Goal: Information Seeking & Learning: Learn about a topic

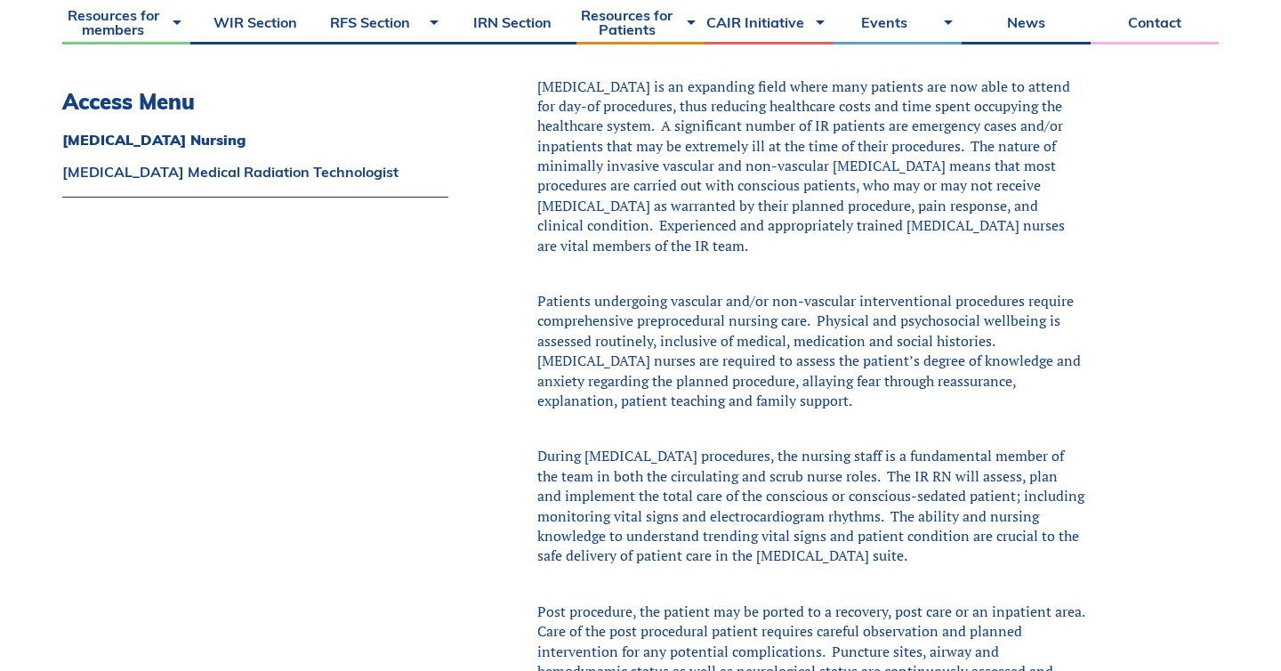
scroll to position [646, 0]
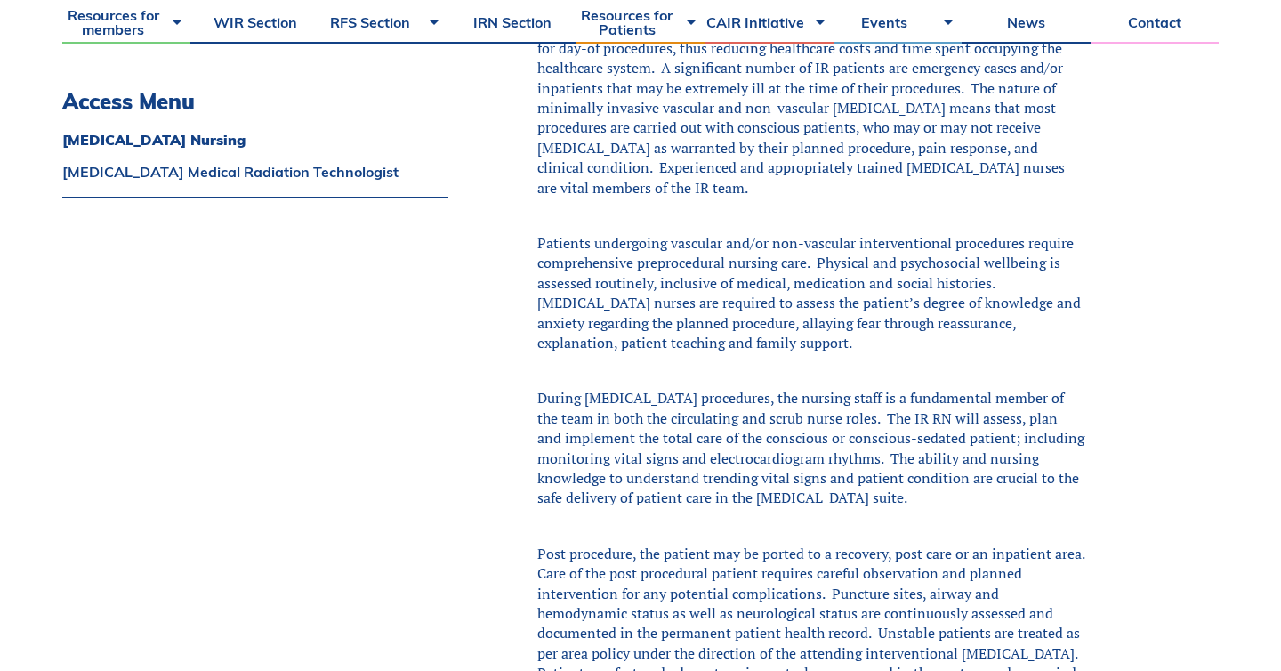
scroll to position [687, 0]
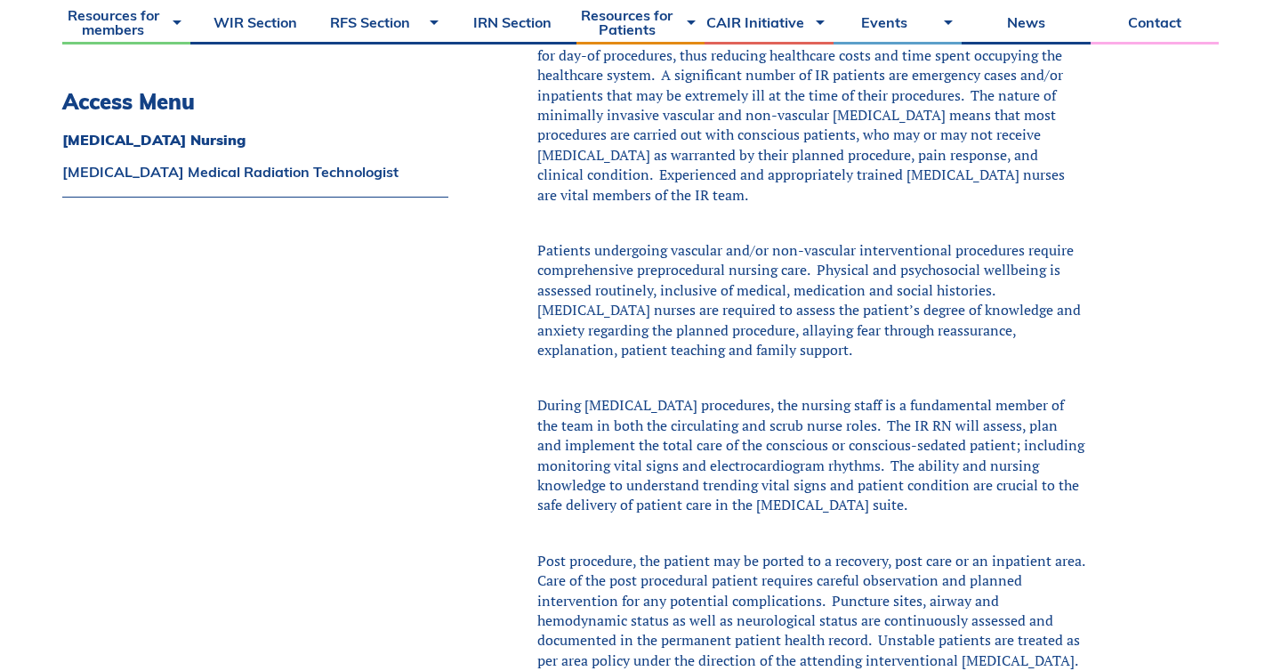
click at [697, 468] on div "During [MEDICAL_DATA] procedures, the nursing staff is a fundamental member of …" at bounding box center [811, 454] width 548 height 119
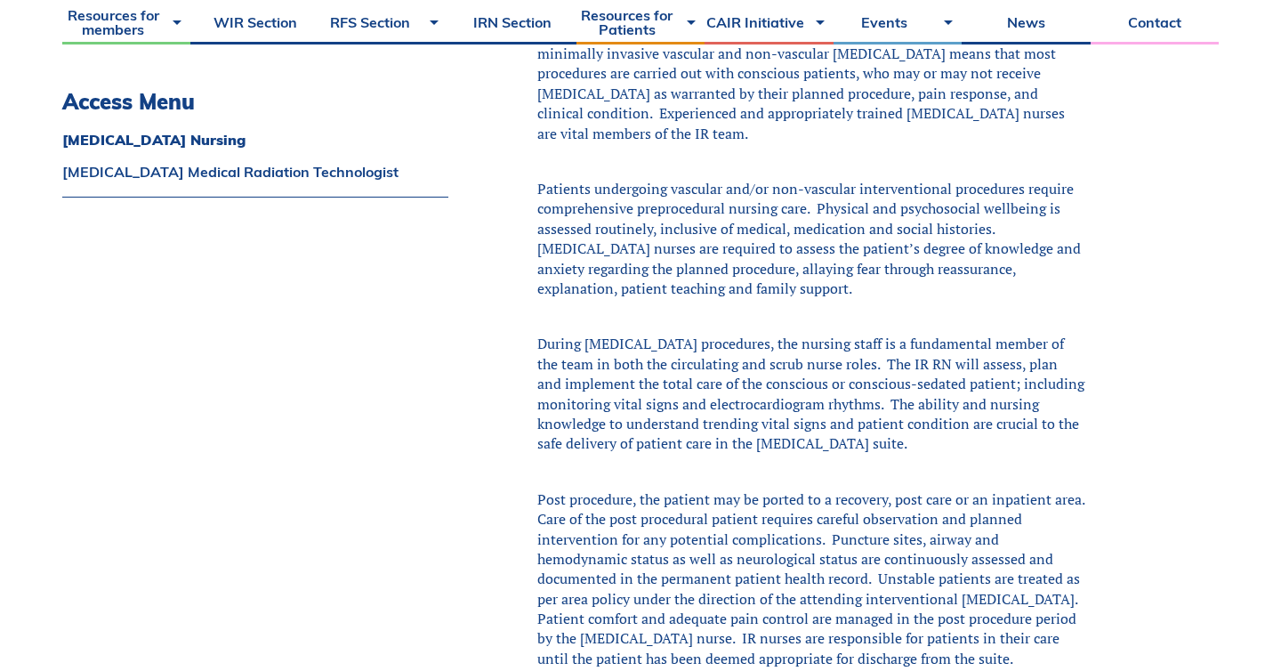
scroll to position [744, 0]
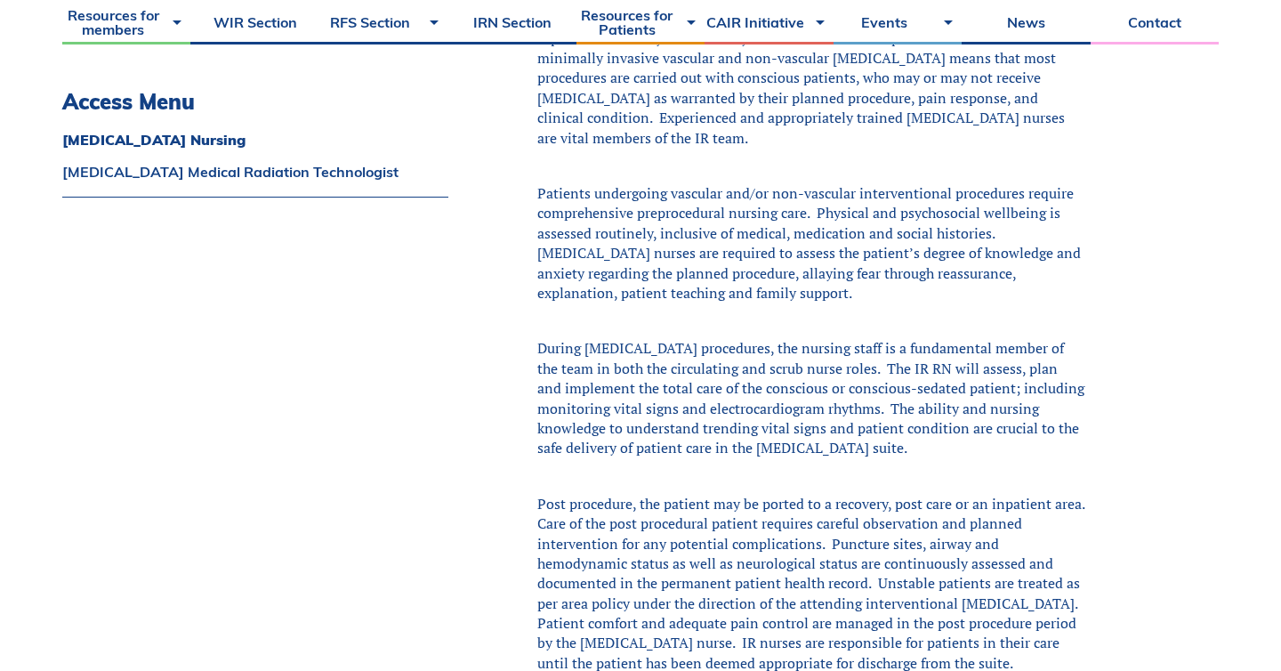
drag, startPoint x: 818, startPoint y: 213, endPoint x: 945, endPoint y: 291, distance: 149.3
click at [945, 291] on div "Patients undergoing vascular and/or non-vascular interventional procedures requ…" at bounding box center [811, 242] width 548 height 119
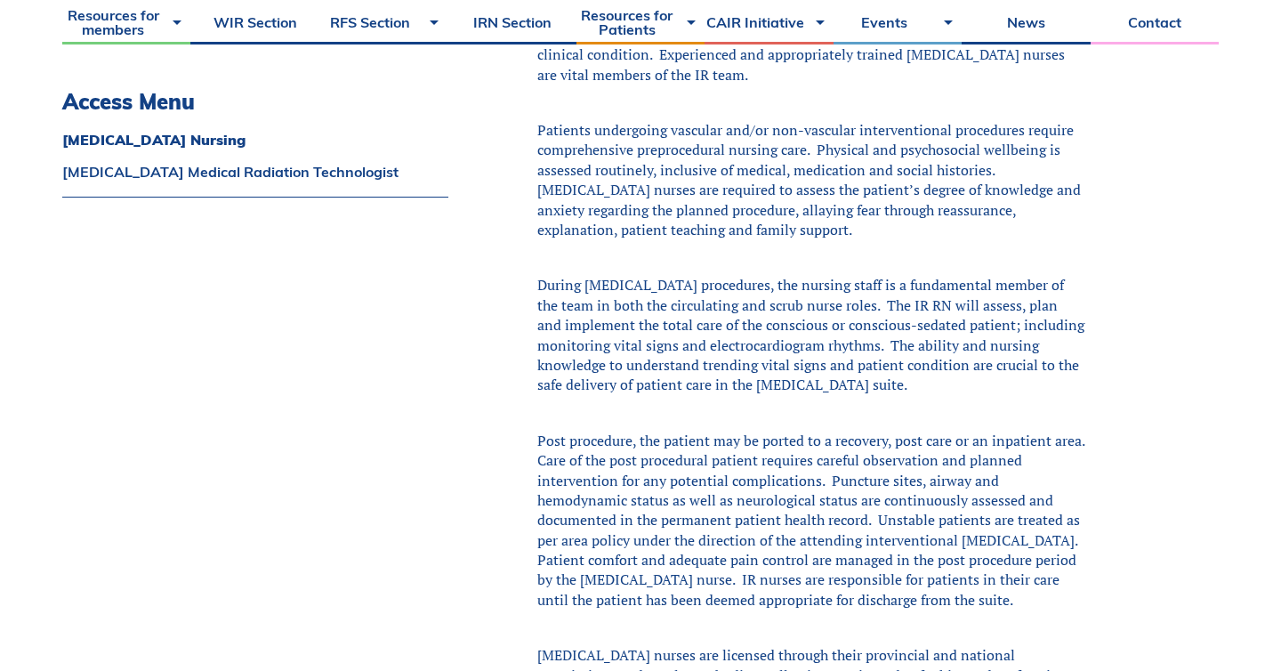
scroll to position [810, 0]
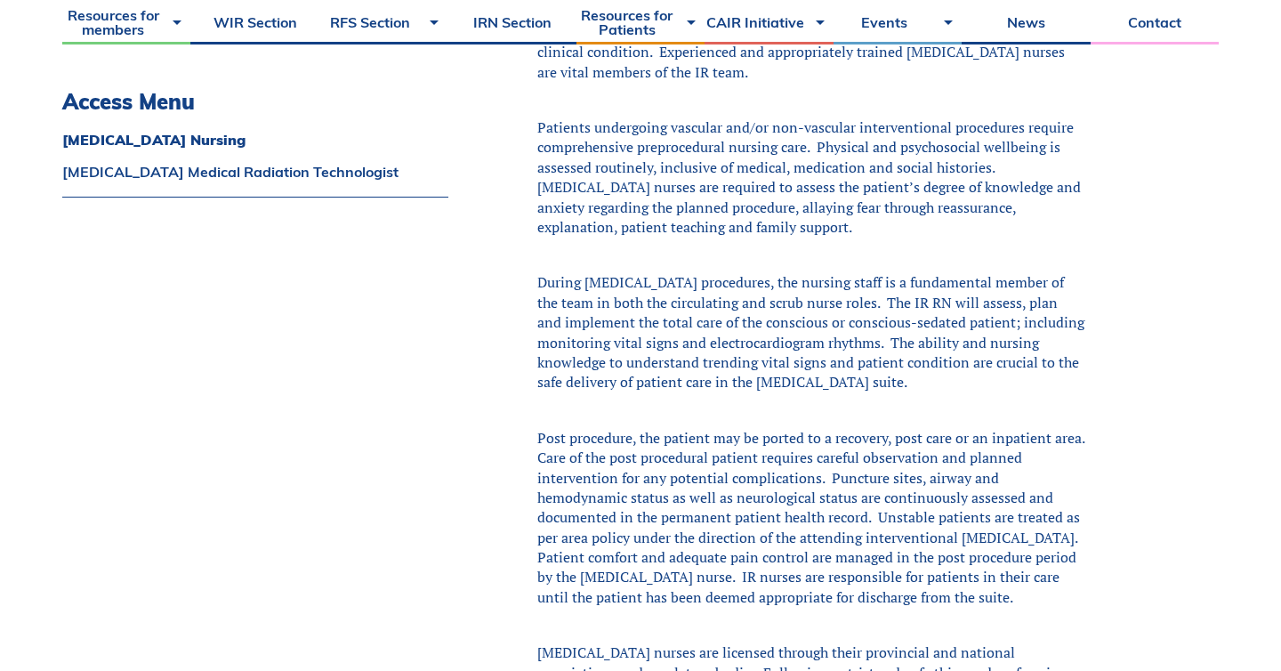
click at [918, 377] on div "During [MEDICAL_DATA] procedures, the nursing staff is a fundamental member of …" at bounding box center [811, 331] width 548 height 119
click at [831, 390] on div "During [MEDICAL_DATA] procedures, the nursing staff is a fundamental member of …" at bounding box center [811, 331] width 548 height 119
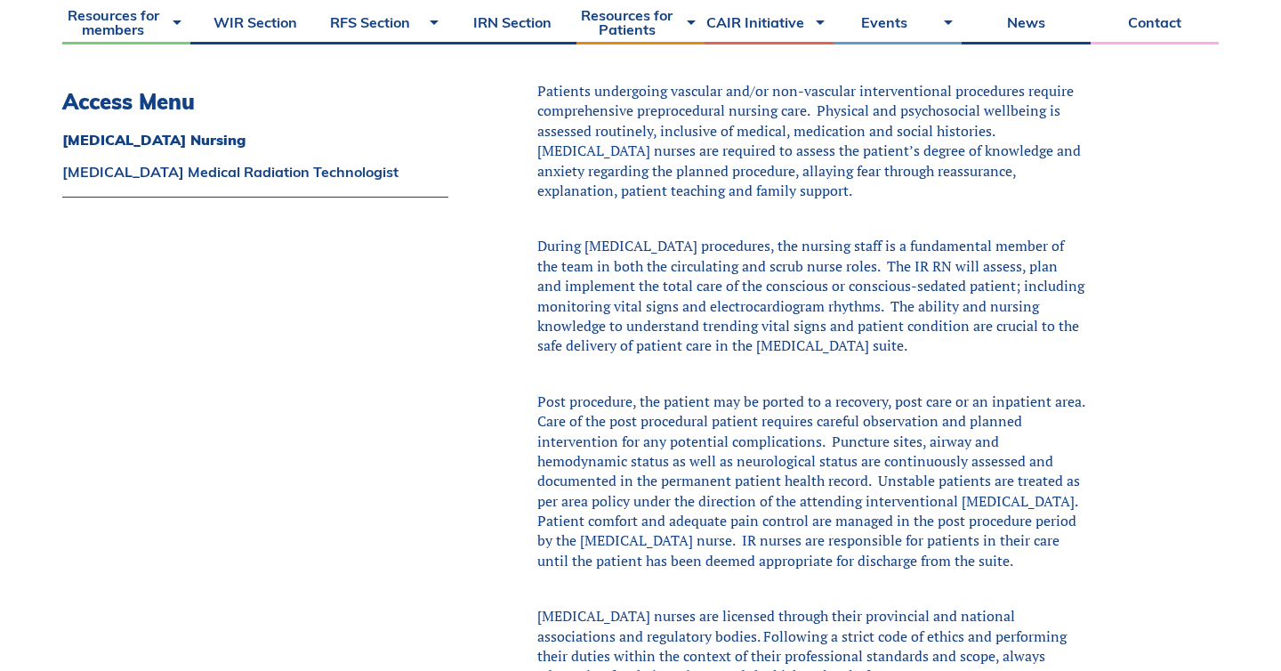
scroll to position [830, 0]
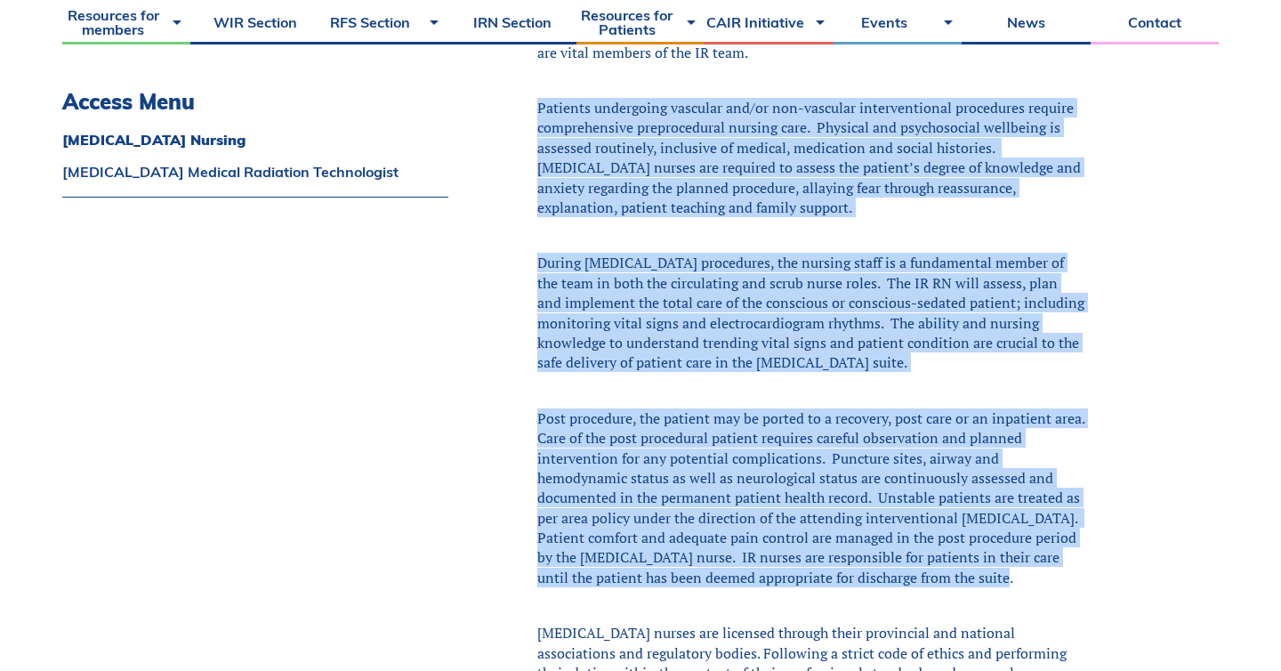
drag, startPoint x: 539, startPoint y: 106, endPoint x: 968, endPoint y: 582, distance: 640.4
click at [968, 582] on div "The availability of registered nursing support within [MEDICAL_DATA] department…" at bounding box center [811, 235] width 548 height 935
copy div "Loremips dolorsitam consecte adi/el sed-doeiusmo temporincididu utlaboreet dolo…"
click at [318, 493] on div "Access Menu [MEDICAL_DATA] Nursing [MEDICAL_DATA] Medical Radiation Technologist" at bounding box center [255, 669] width 386 height 1907
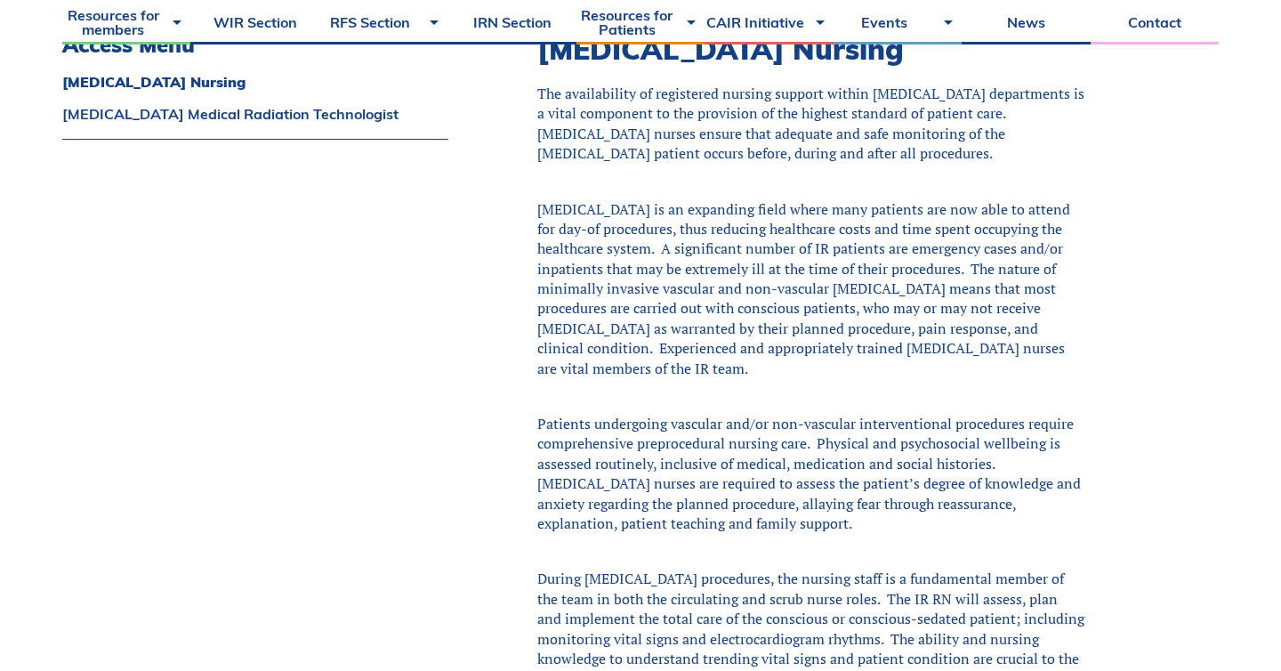
scroll to position [0, 0]
